Goal: Task Accomplishment & Management: Manage account settings

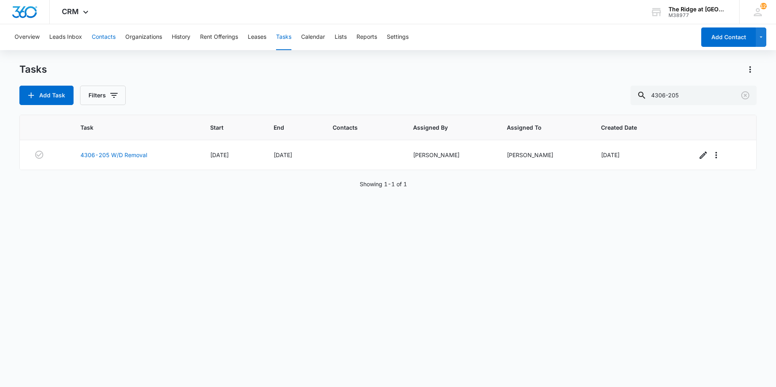
click at [105, 34] on button "Contacts" at bounding box center [104, 37] width 24 height 26
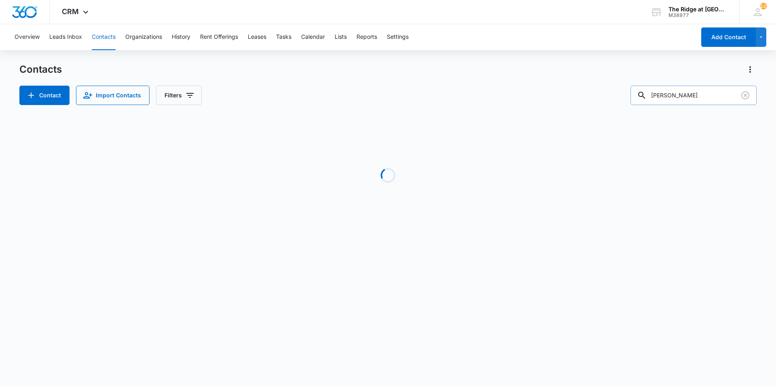
drag, startPoint x: 664, startPoint y: 95, endPoint x: 645, endPoint y: 95, distance: 19.0
click at [645, 95] on div "[PERSON_NAME]" at bounding box center [694, 95] width 126 height 19
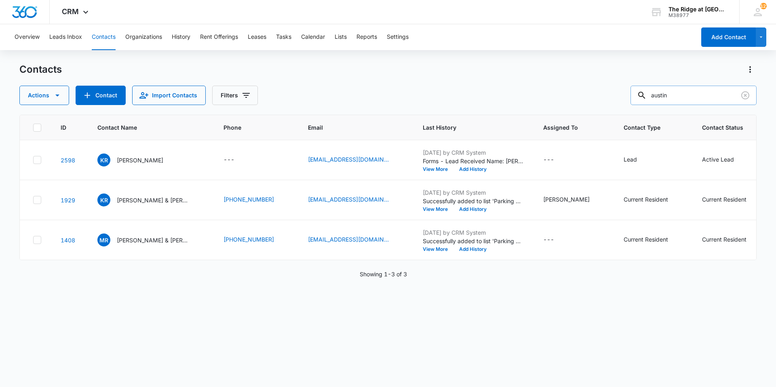
type input "austin"
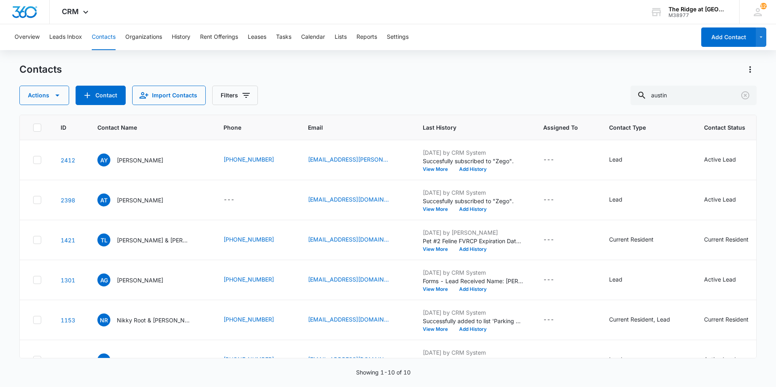
click at [327, 93] on div "Actions Contact Import Contacts Filters [GEOGRAPHIC_DATA]" at bounding box center [387, 95] width 737 height 19
click at [132, 242] on p "[PERSON_NAME] & [PERSON_NAME]" at bounding box center [153, 240] width 73 height 8
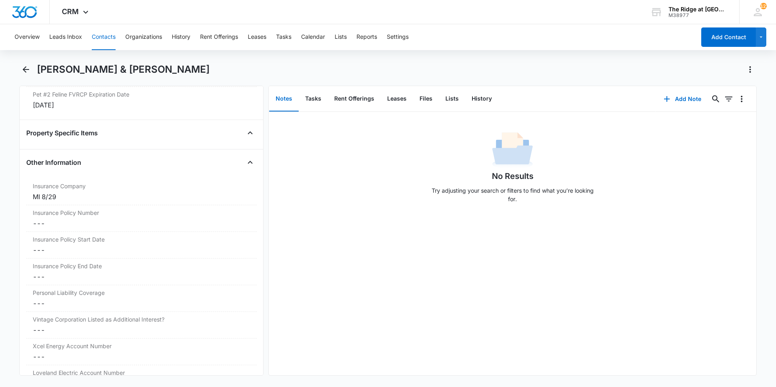
scroll to position [1657, 0]
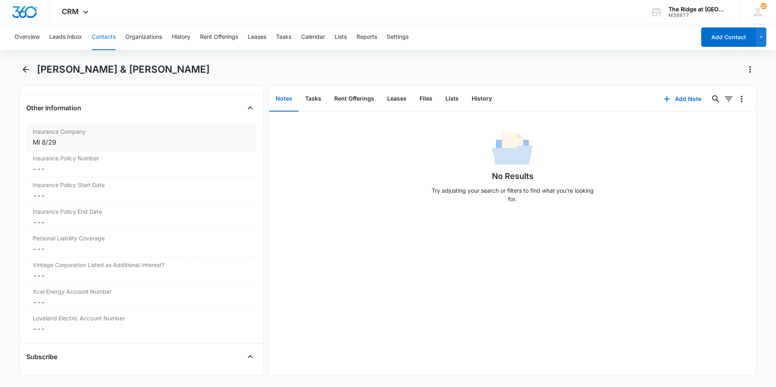
click at [98, 148] on div "Insurance Company Cancel Save Changes MI 8/29" at bounding box center [141, 137] width 230 height 27
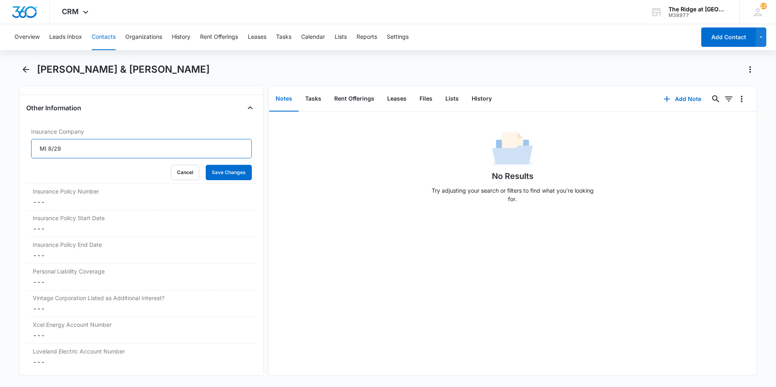
click at [85, 151] on input "MI 8/29" at bounding box center [141, 148] width 221 height 19
drag, startPoint x: 85, startPoint y: 151, endPoint x: 28, endPoint y: 150, distance: 57.4
click at [28, 150] on div "Insurance Company MI 8/29 Cancel Save Changes" at bounding box center [141, 154] width 230 height 60
type input "State Farm"
click at [225, 171] on button "Save Changes" at bounding box center [229, 172] width 46 height 15
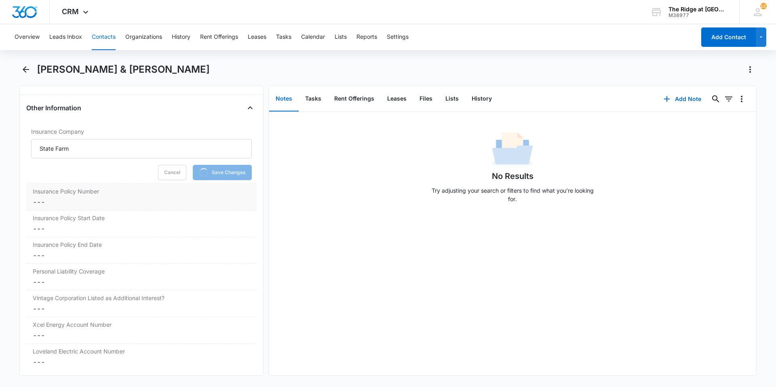
click at [136, 200] on dd "Cancel Save Changes ---" at bounding box center [141, 202] width 217 height 10
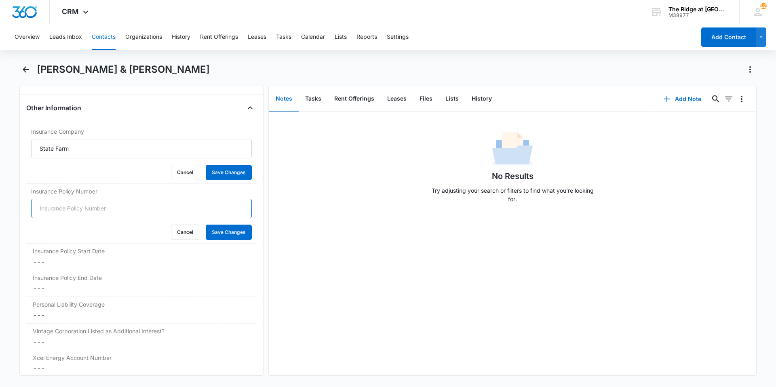
click at [120, 209] on input "Insurance Policy Number" at bounding box center [141, 208] width 221 height 19
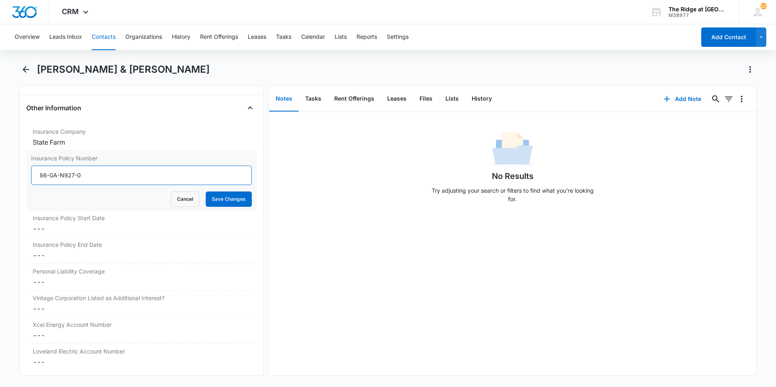
type input "86-GA-N927-0"
click at [206, 192] on button "Save Changes" at bounding box center [229, 199] width 46 height 15
click at [108, 223] on div "Insurance Policy Start Date Cancel Save Changes ---" at bounding box center [141, 224] width 230 height 27
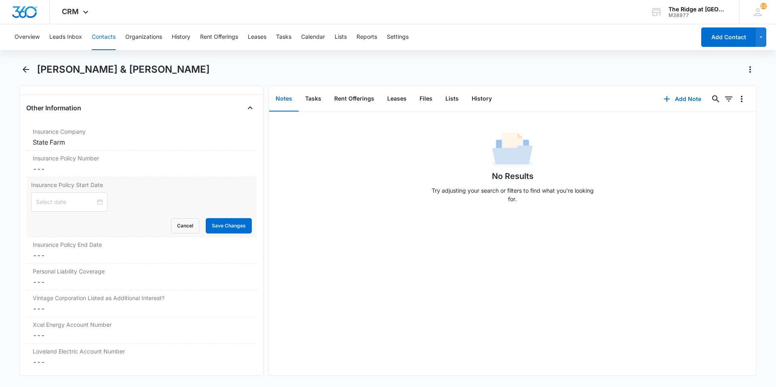
click at [94, 235] on div "Insurance Policy Start Date Cancel Save Changes" at bounding box center [141, 207] width 230 height 60
click at [93, 205] on div at bounding box center [69, 202] width 67 height 9
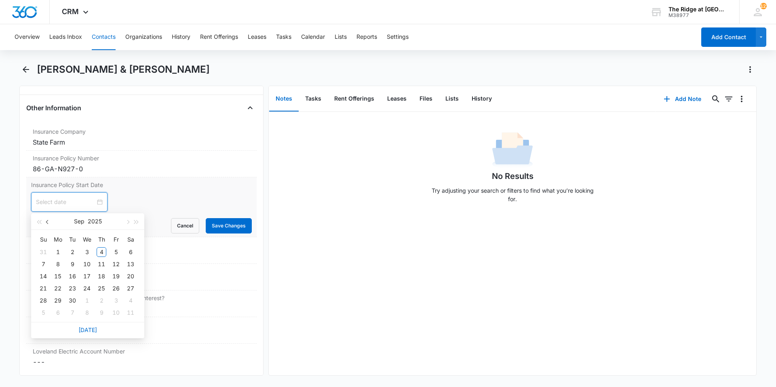
click at [45, 221] on button "button" at bounding box center [47, 221] width 9 height 16
type input "[DATE]"
click at [112, 300] on div "29" at bounding box center [116, 301] width 10 height 10
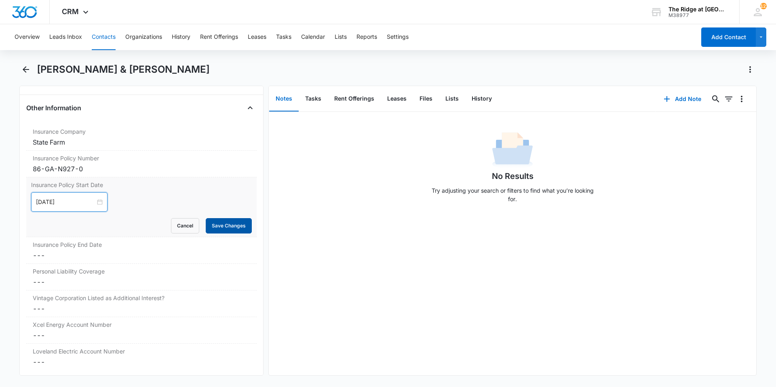
click at [228, 230] on button "Save Changes" at bounding box center [229, 225] width 46 height 15
click at [125, 262] on div "Insurance Policy End Date Cancel Save Changes ---" at bounding box center [141, 250] width 230 height 27
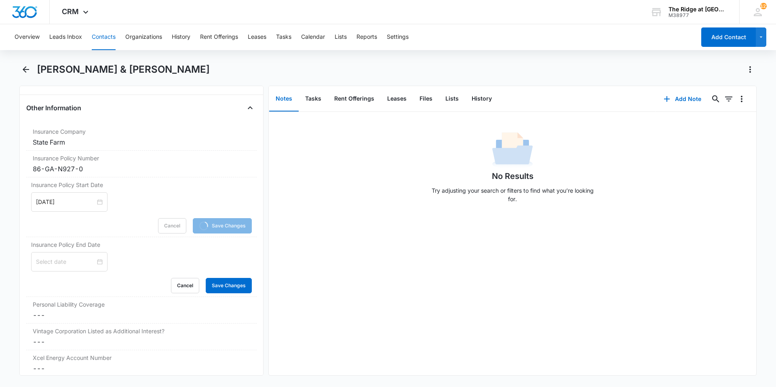
click at [104, 264] on div at bounding box center [141, 261] width 221 height 19
click at [97, 264] on div at bounding box center [69, 261] width 67 height 9
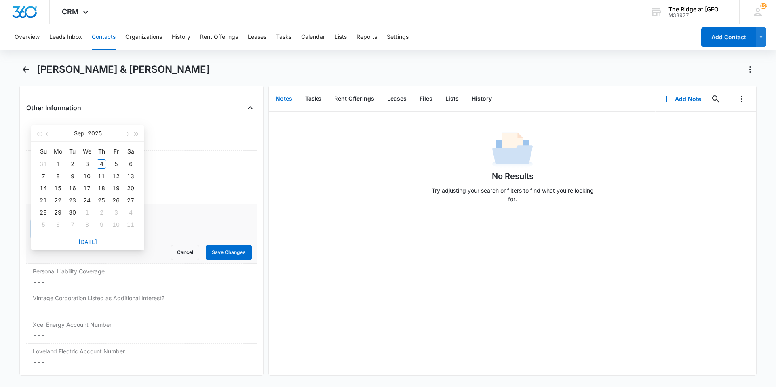
type input "[DATE]"
click at [48, 134] on span "button" at bounding box center [48, 134] width 4 height 4
click at [113, 213] on div "29" at bounding box center [116, 213] width 10 height 10
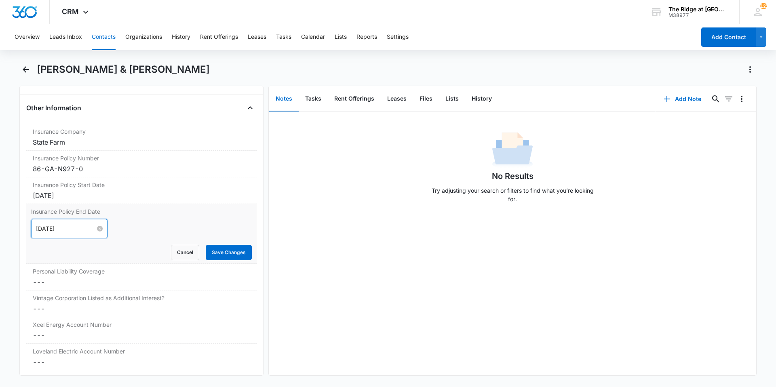
click at [65, 227] on input "[DATE]" at bounding box center [65, 228] width 59 height 9
click at [75, 227] on input "[DATE]" at bounding box center [65, 228] width 59 height 9
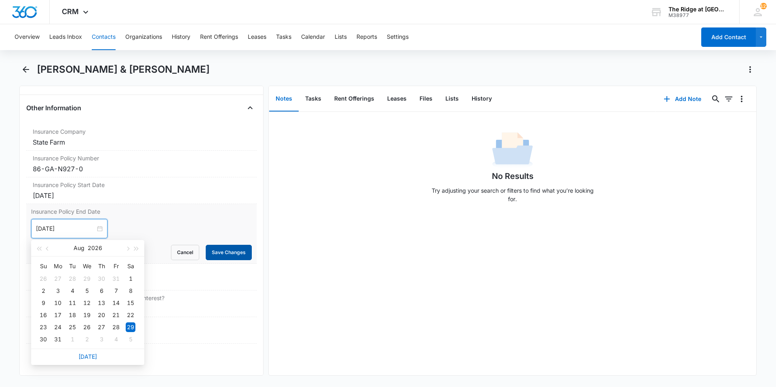
type input "[DATE]"
click at [225, 254] on button "Save Changes" at bounding box center [229, 252] width 46 height 15
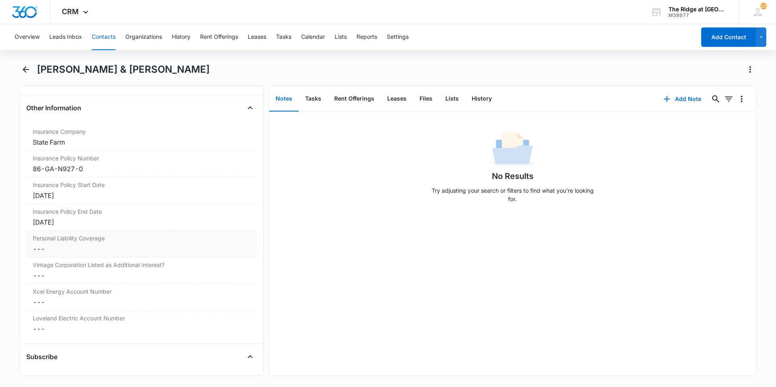
click at [69, 253] on dd "Cancel Save Changes ---" at bounding box center [141, 249] width 217 height 10
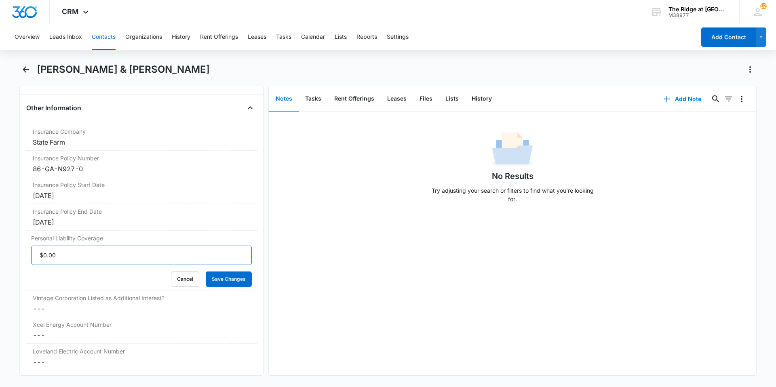
click at [66, 262] on input "Personal Liability Coverage" at bounding box center [141, 255] width 221 height 19
click at [63, 264] on input "Personal Liability Coverage" at bounding box center [141, 255] width 221 height 19
type input "$300,000.00"
click at [217, 279] on button "Save Changes" at bounding box center [229, 279] width 46 height 15
click at [126, 311] on dd "Cancel Save Changes ---" at bounding box center [141, 309] width 217 height 10
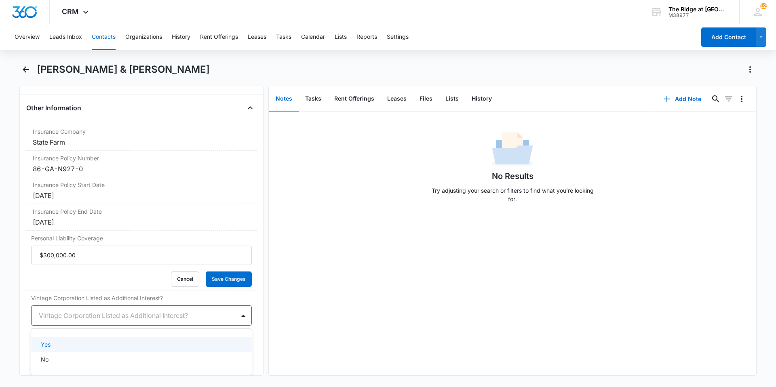
click at [111, 317] on div at bounding box center [132, 315] width 186 height 11
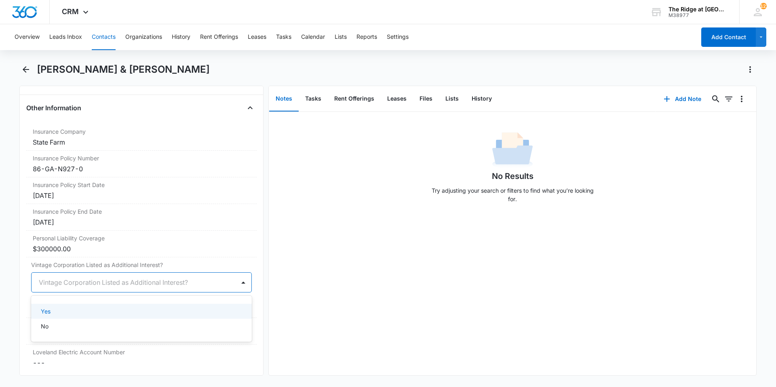
click at [111, 317] on div "Yes" at bounding box center [141, 311] width 221 height 15
click at [222, 304] on button "Save Changes" at bounding box center [229, 306] width 46 height 15
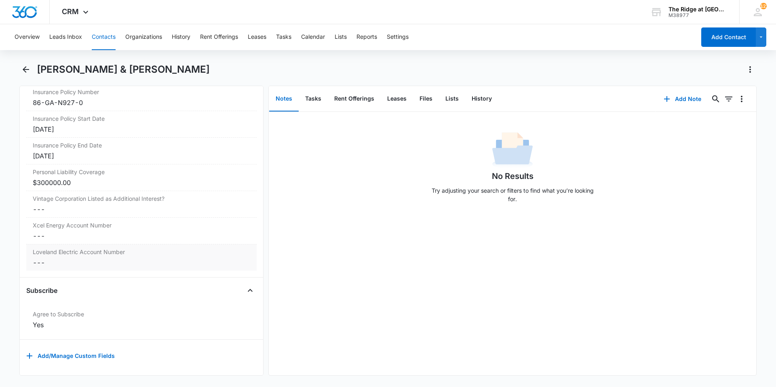
scroll to position [1729, 0]
click at [427, 100] on button "Files" at bounding box center [426, 98] width 26 height 25
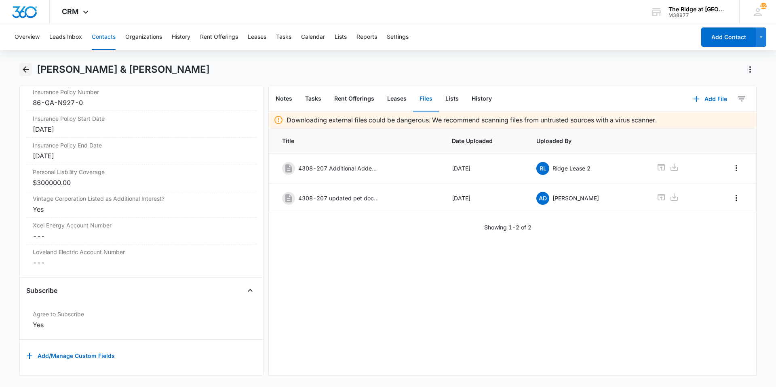
click at [26, 65] on icon "Back" at bounding box center [26, 70] width 10 height 10
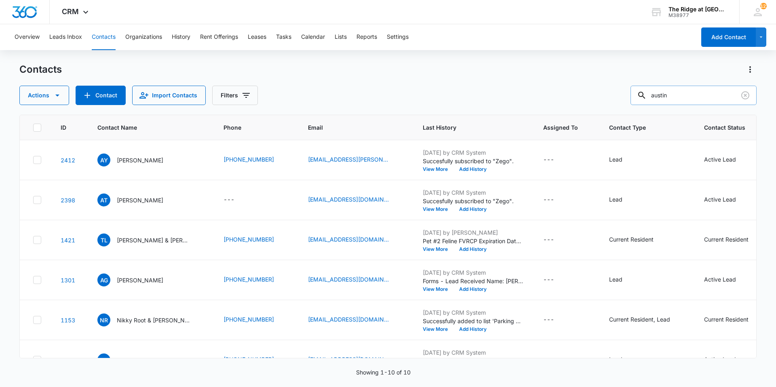
drag, startPoint x: 682, startPoint y: 99, endPoint x: 644, endPoint y: 92, distance: 38.7
click at [644, 92] on div "austin" at bounding box center [694, 95] width 126 height 19
type input "nasya"
